Goal: Transaction & Acquisition: Subscribe to service/newsletter

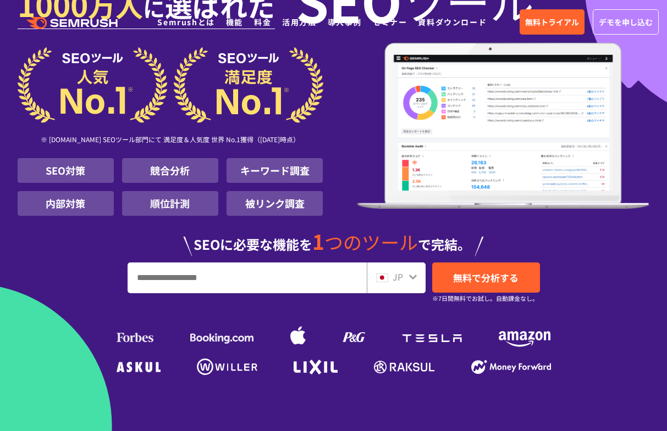
scroll to position [183, 0]
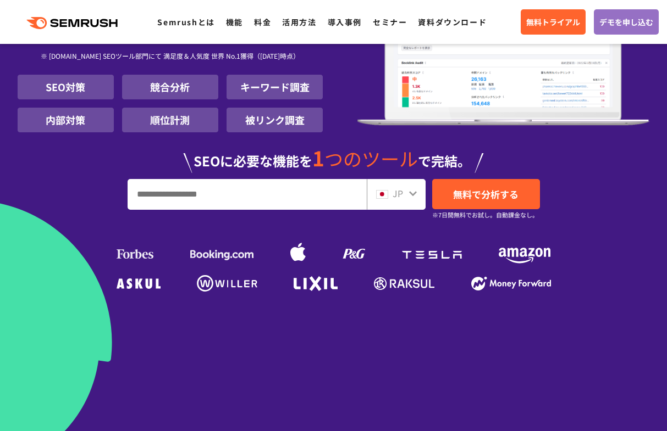
click at [218, 193] on input "URL、キーワードを入力してください" at bounding box center [247, 195] width 238 height 30
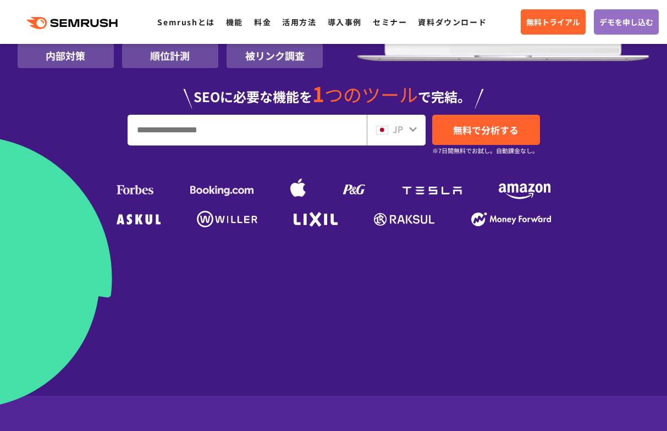
scroll to position [263, 0]
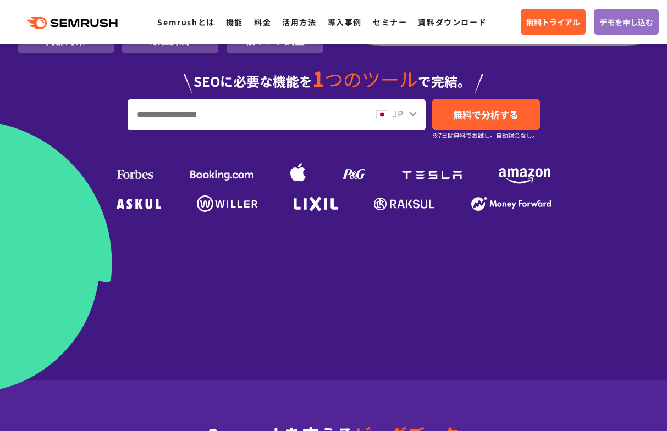
click at [239, 119] on input "URL、キーワードを入力してください" at bounding box center [247, 115] width 238 height 30
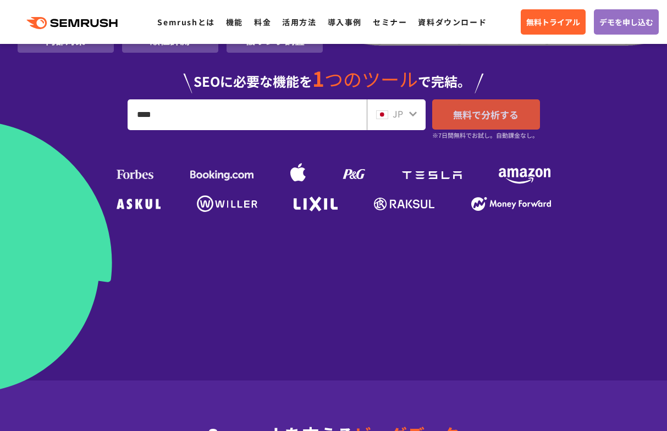
type input "****"
click at [494, 115] on span "無料で分析する" at bounding box center [485, 115] width 65 height 14
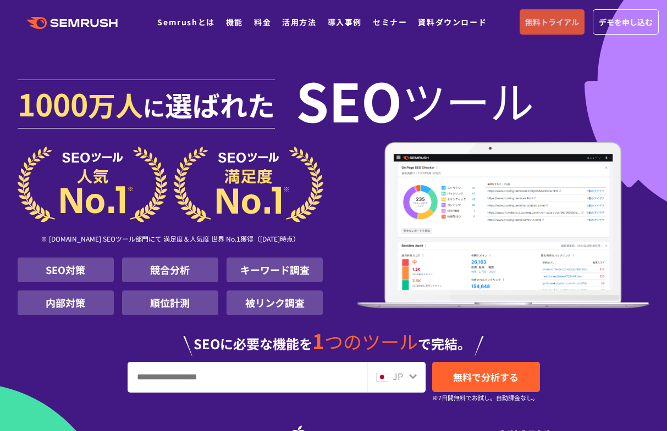
click at [553, 22] on span "無料トライアル" at bounding box center [552, 22] width 54 height 12
